Goal: Check status: Check status

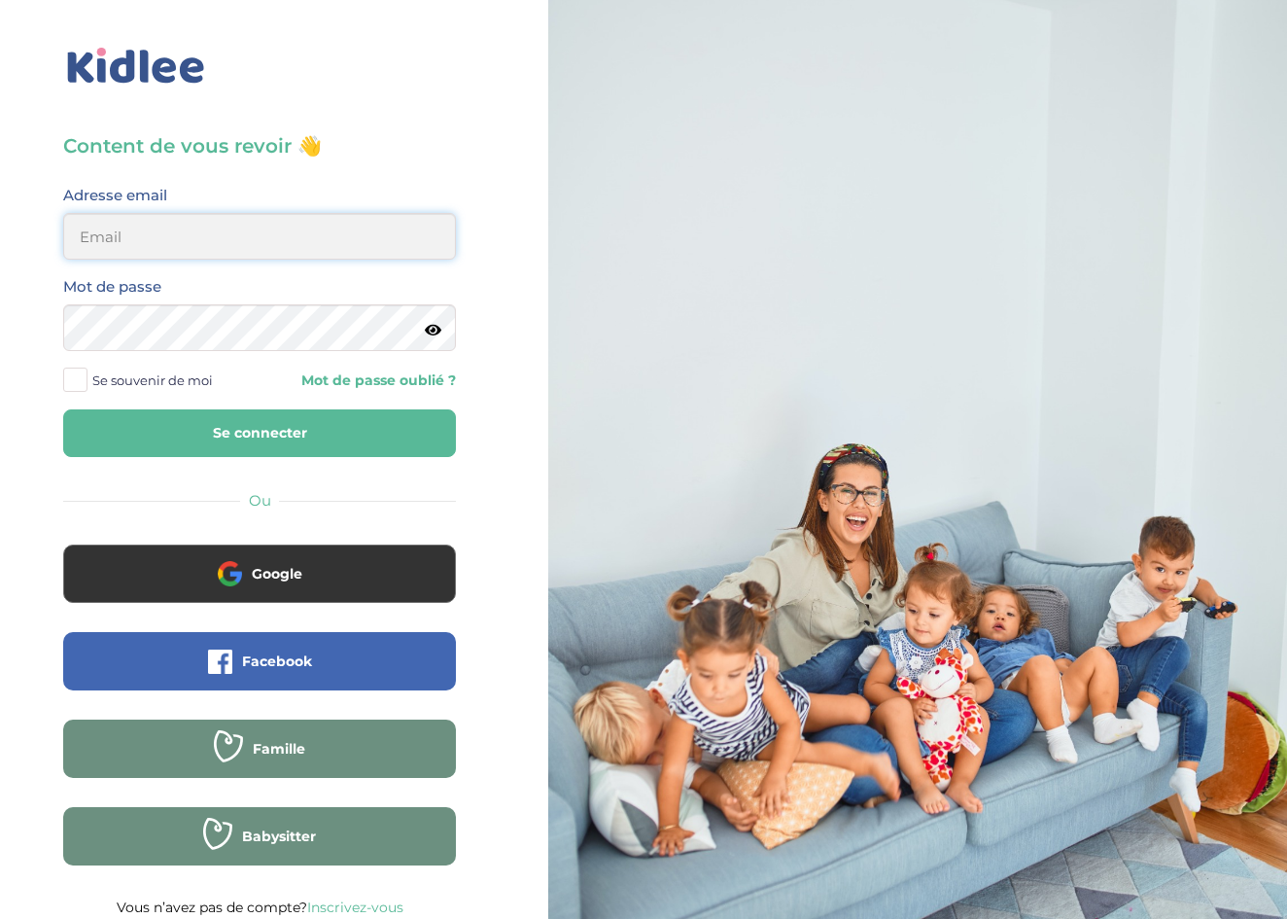
type input "ffna.laetitia@gmail.com"
click at [151, 435] on button "Se connecter" at bounding box center [259, 433] width 393 height 48
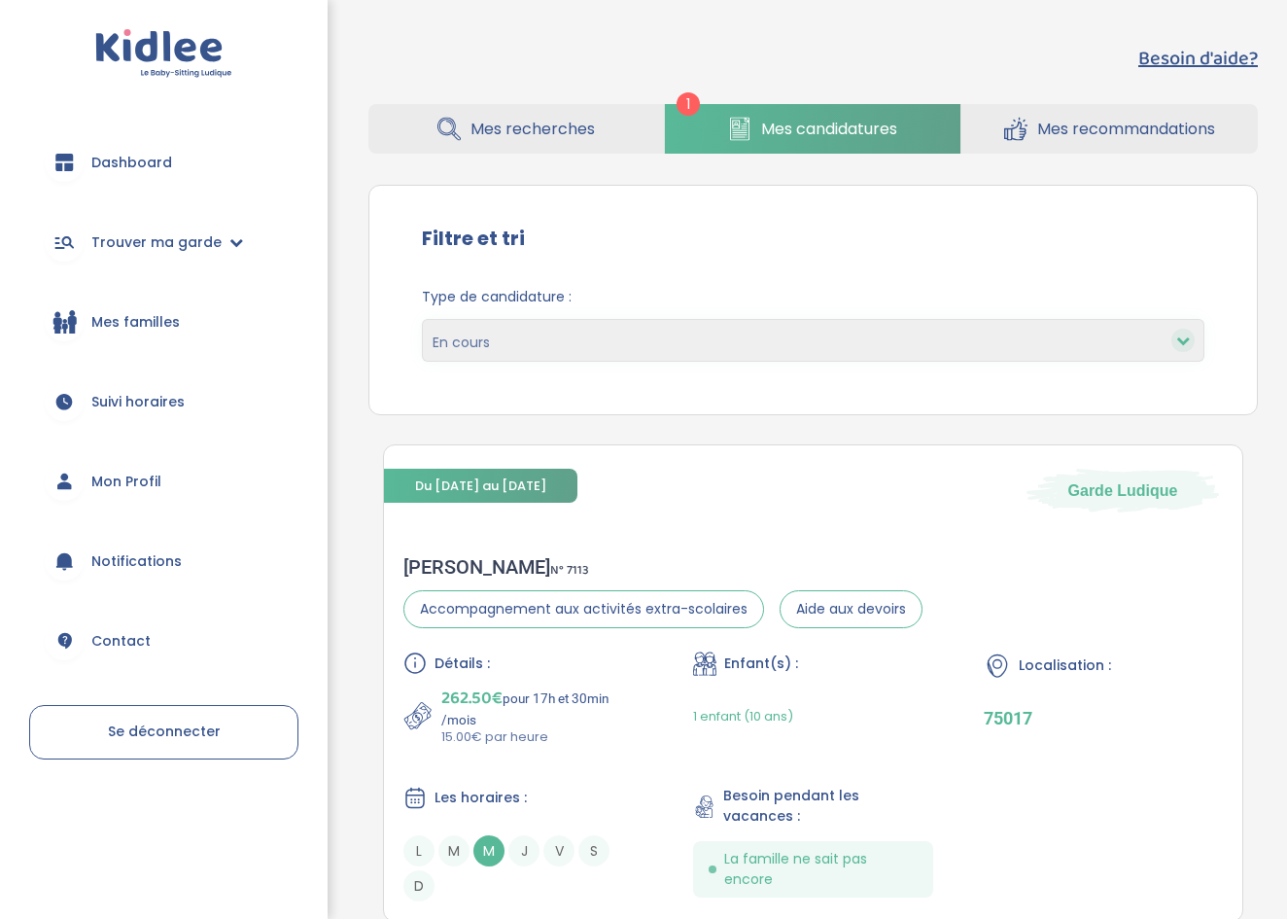
click at [139, 159] on span "Dashboard" at bounding box center [131, 163] width 81 height 20
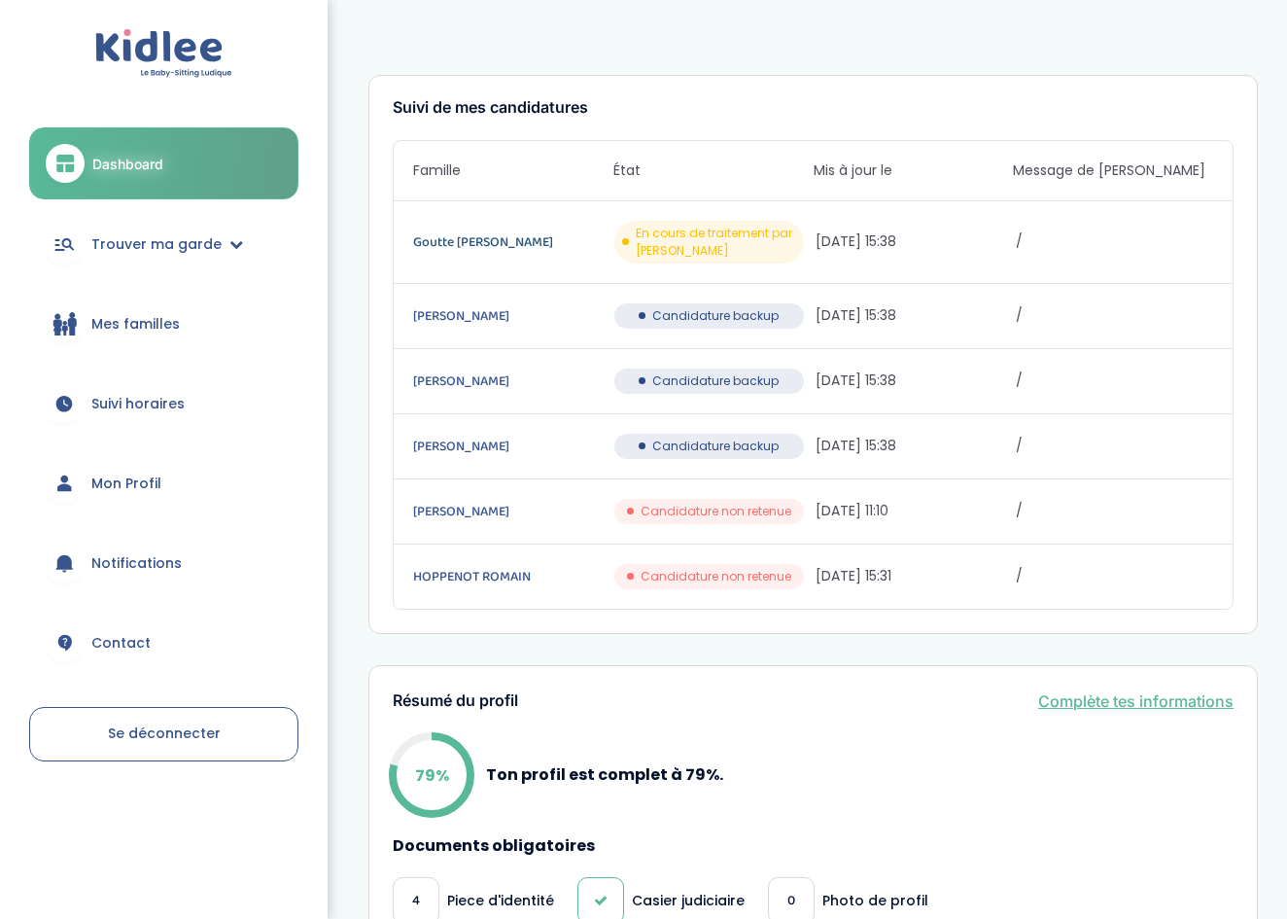
click at [488, 235] on link "Goutte Florence" at bounding box center [511, 241] width 197 height 21
click at [703, 244] on span "En cours de traitement par Kidlee" at bounding box center [716, 242] width 160 height 35
click at [425, 233] on link "Goutte Florence" at bounding box center [511, 241] width 197 height 21
click at [477, 317] on link "Afchain Céline" at bounding box center [511, 315] width 197 height 21
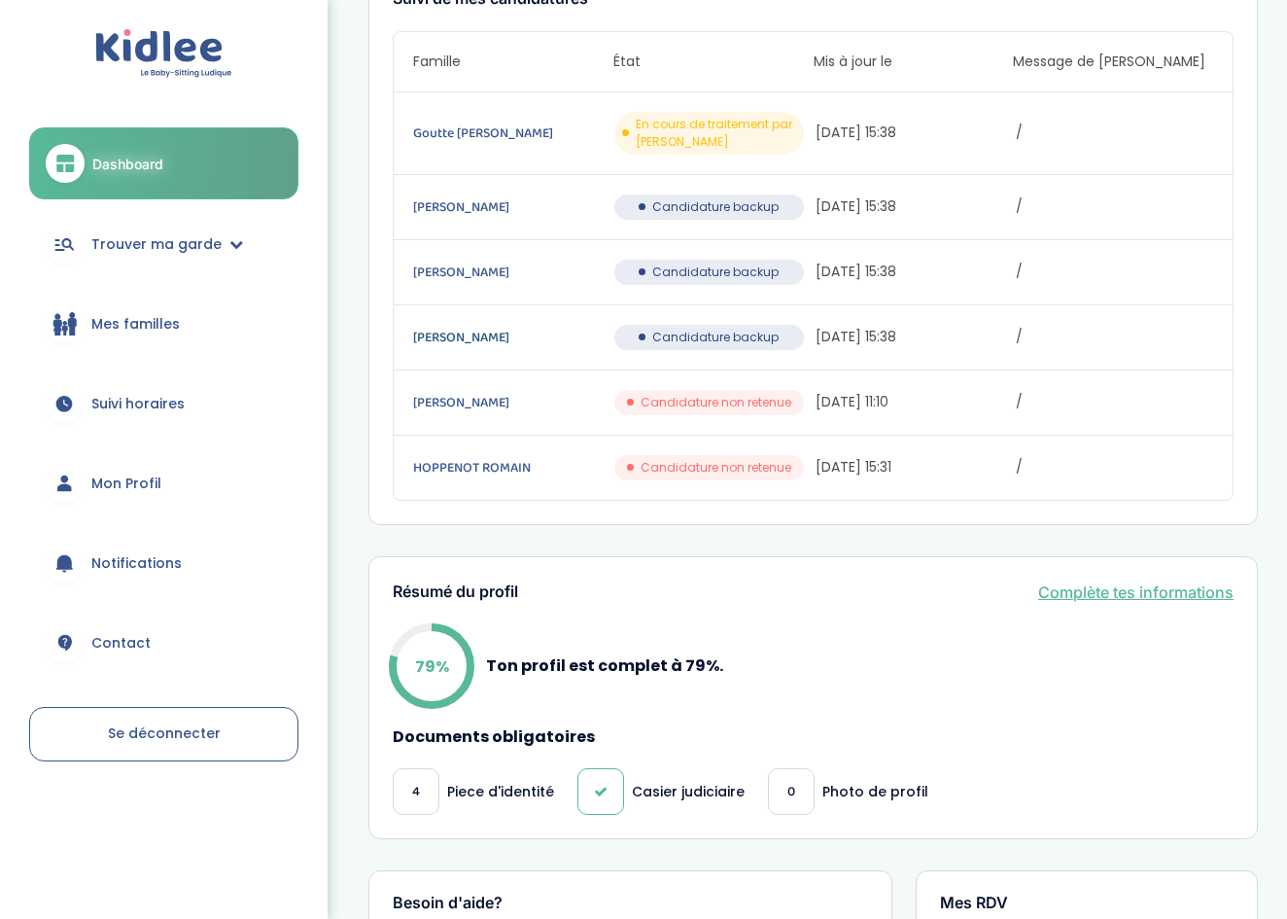
scroll to position [111, 0]
click at [487, 271] on link "Marin-Lamellet Dalia" at bounding box center [511, 270] width 197 height 21
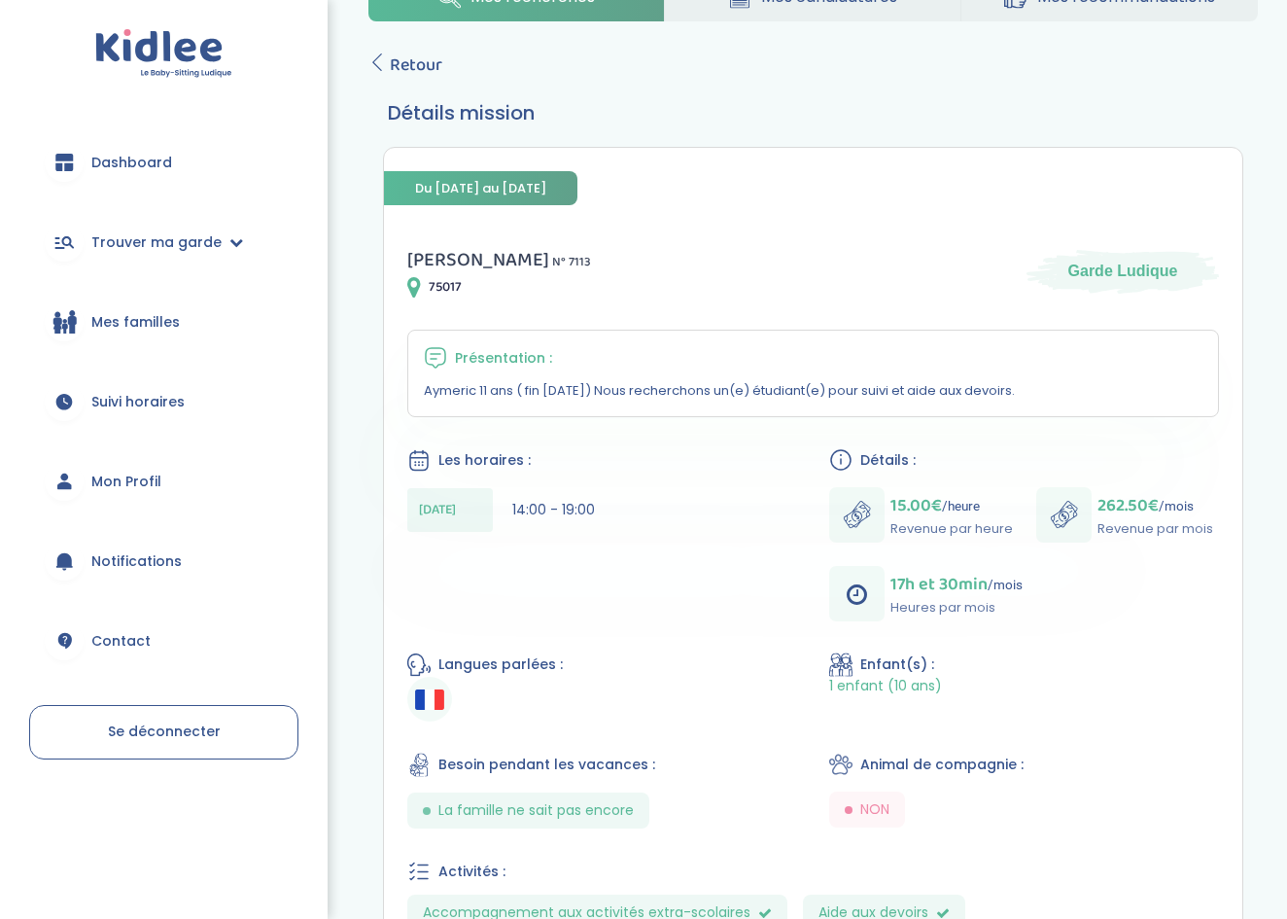
scroll to position [64, 0]
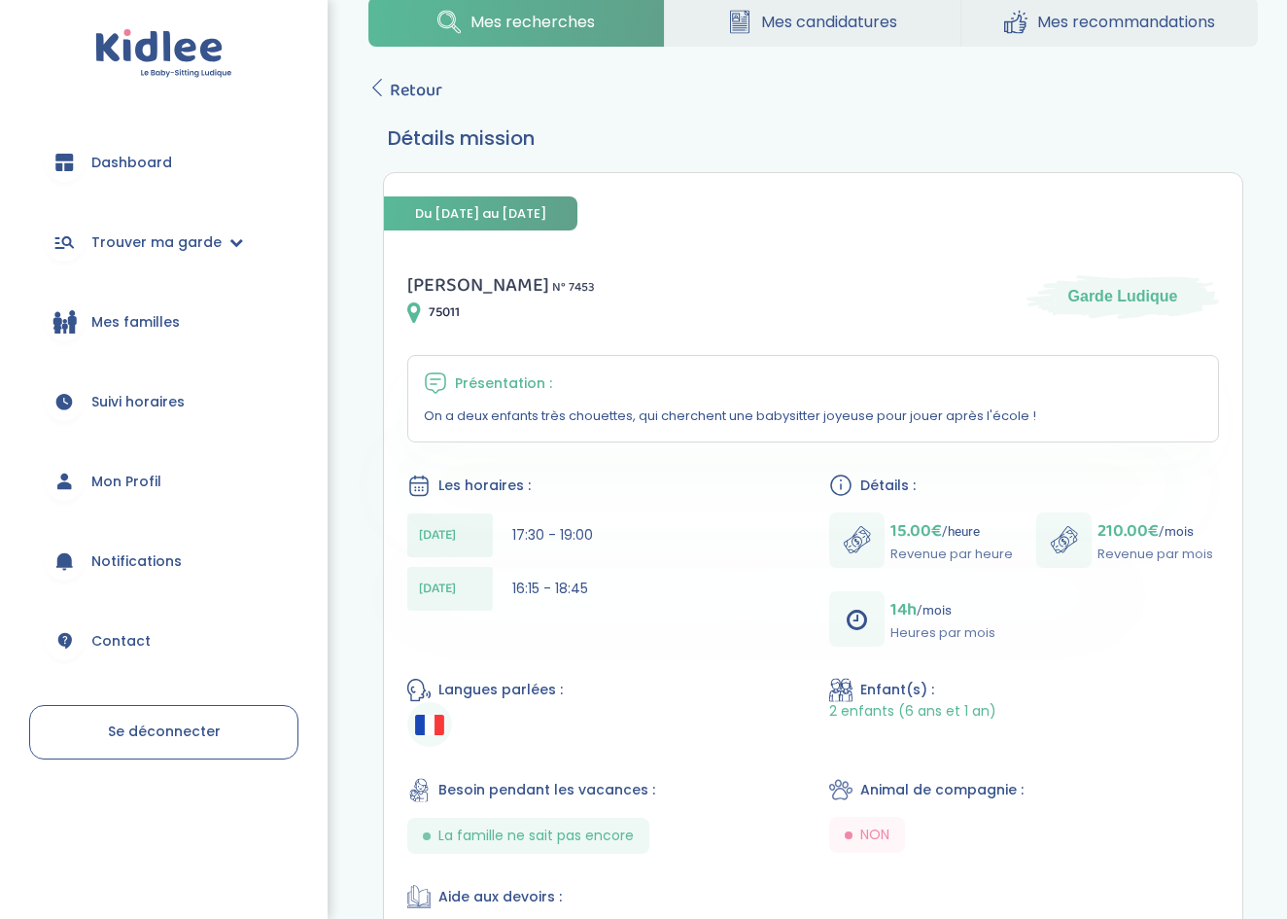
scroll to position [67, 0]
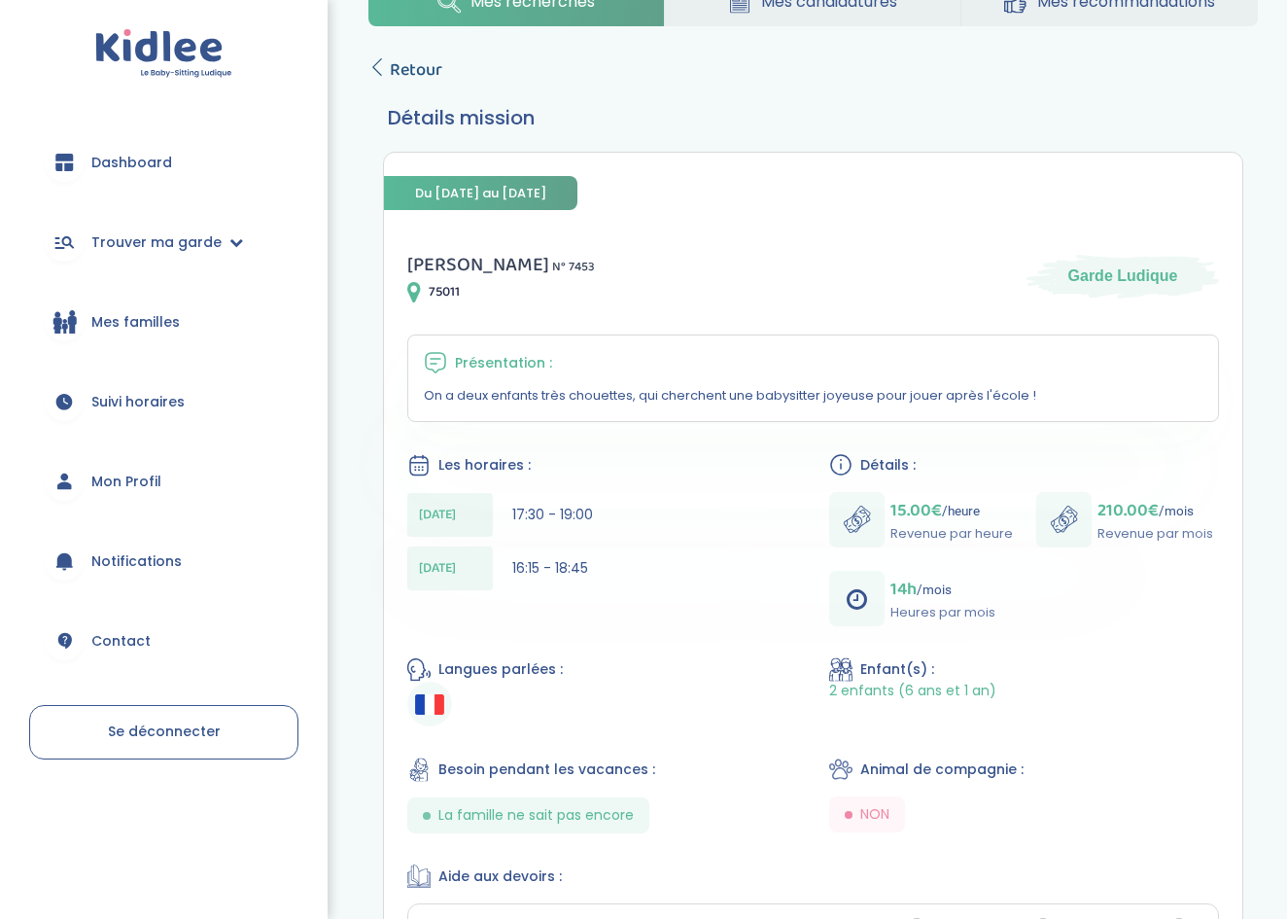
click at [381, 67] on icon at bounding box center [376, 66] width 17 height 17
